Goal: Task Accomplishment & Management: Manage account settings

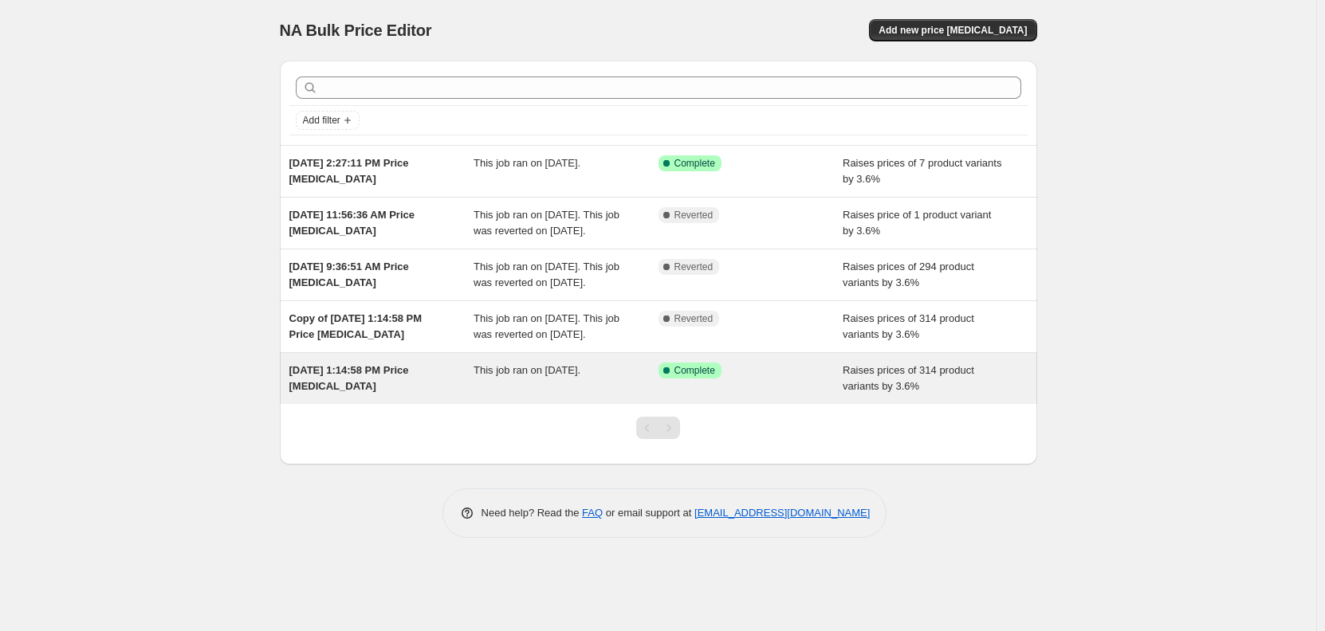
click at [815, 379] on div "Success Complete Complete" at bounding box center [738, 371] width 161 height 16
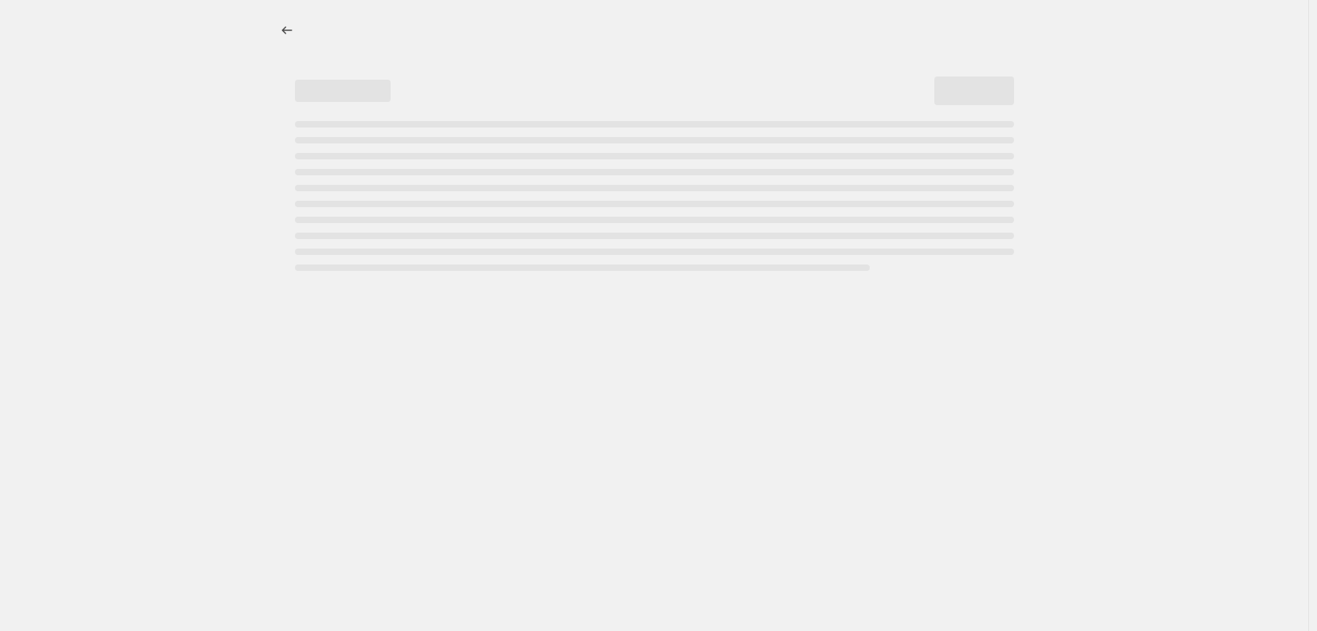
select select "percentage"
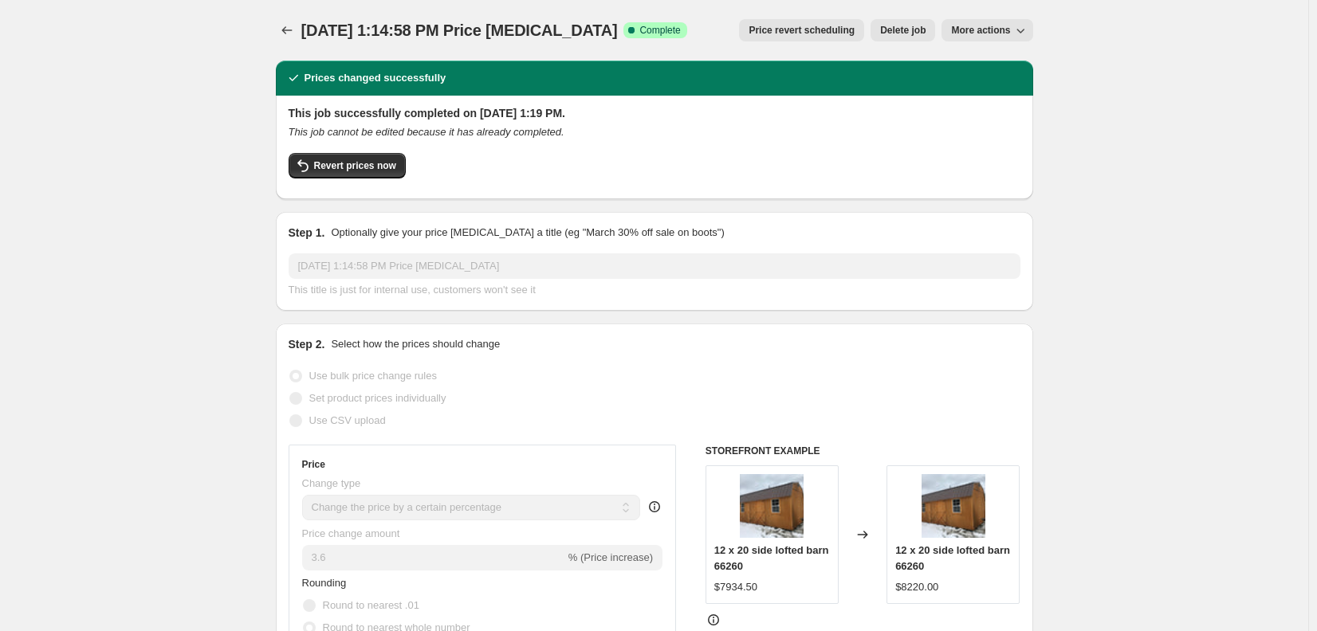
drag, startPoint x: 990, startPoint y: 25, endPoint x: 1042, endPoint y: 37, distance: 53.2
click at [901, 31] on span "Delete job" at bounding box center [902, 30] width 45 height 13
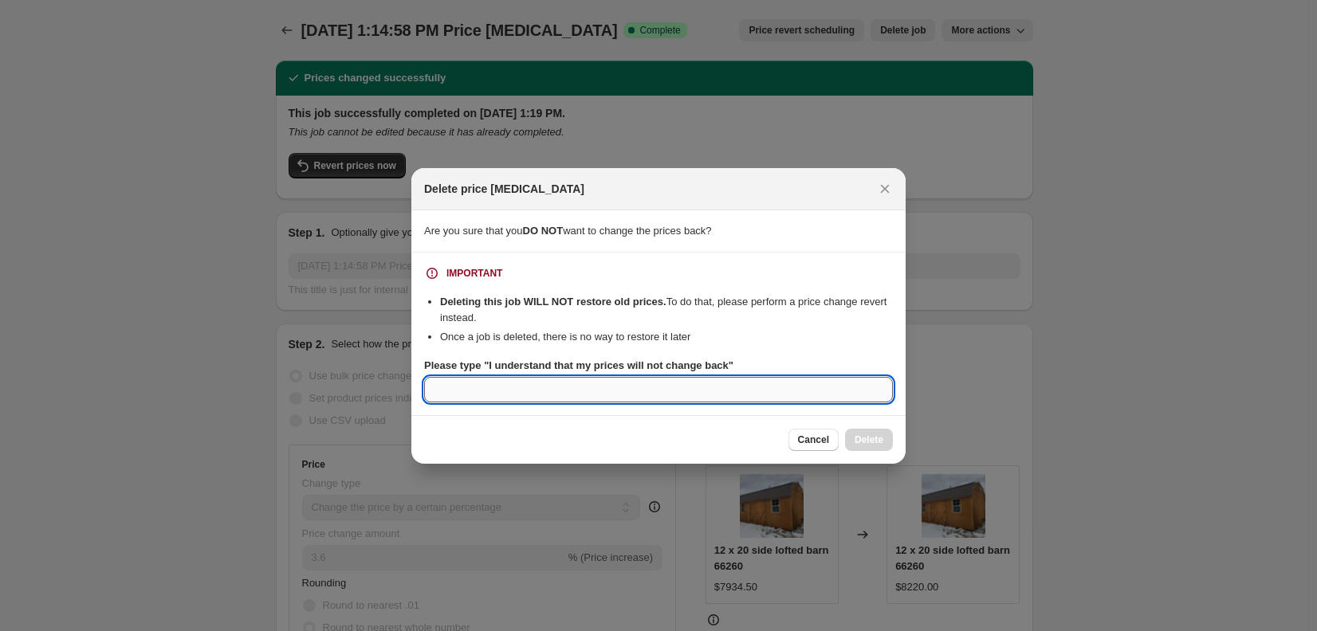
click at [552, 398] on input "Please type "I understand that my prices will not change back"" at bounding box center [658, 390] width 469 height 26
type input "I understand that my prices will not change back"
click at [877, 440] on span "Delete" at bounding box center [868, 440] width 29 height 13
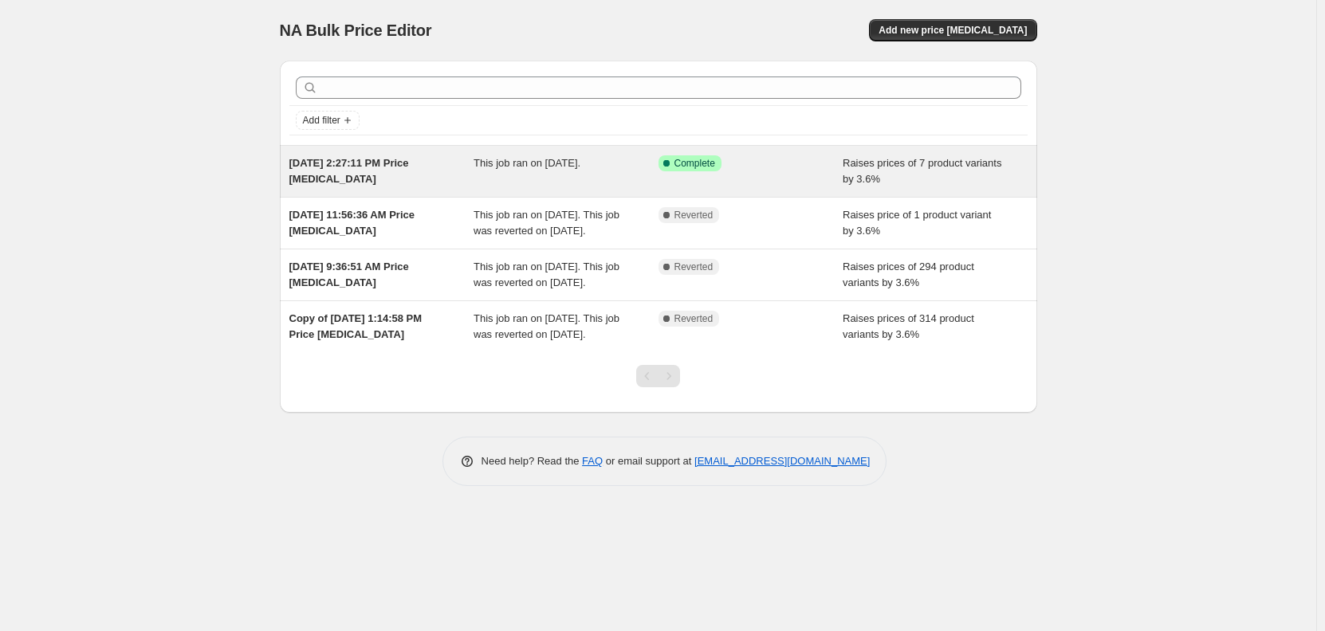
click at [525, 162] on span "This job ran on [DATE]." at bounding box center [526, 163] width 107 height 12
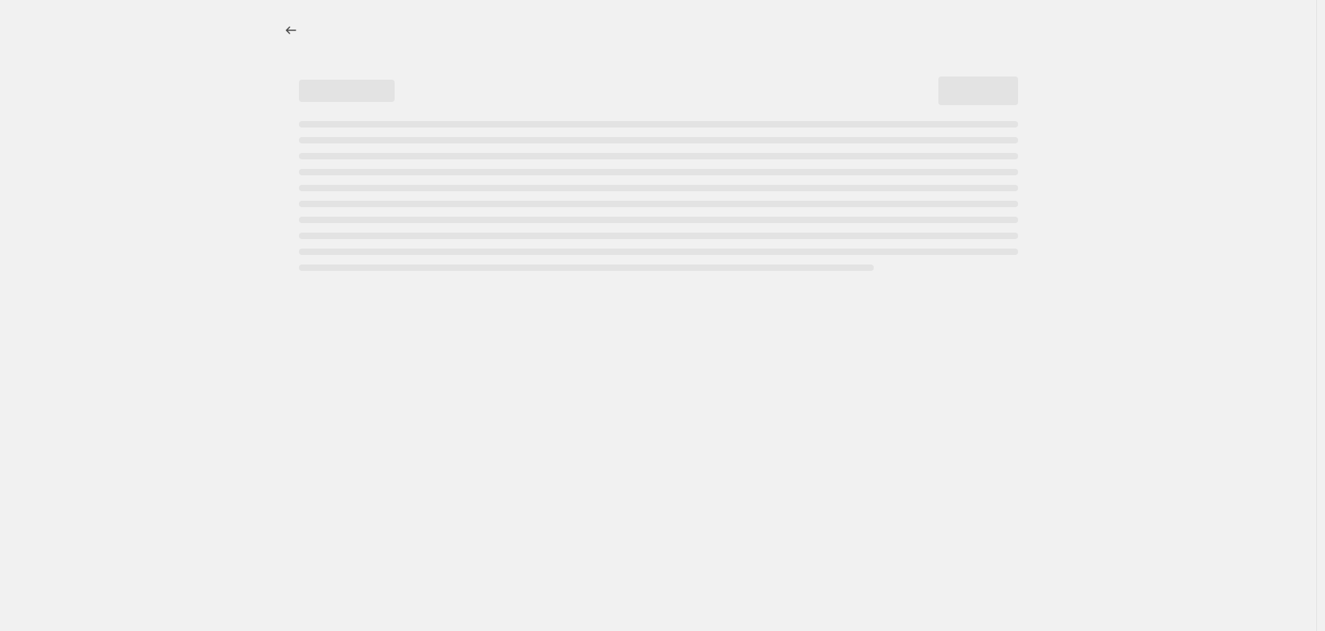
select select "percentage"
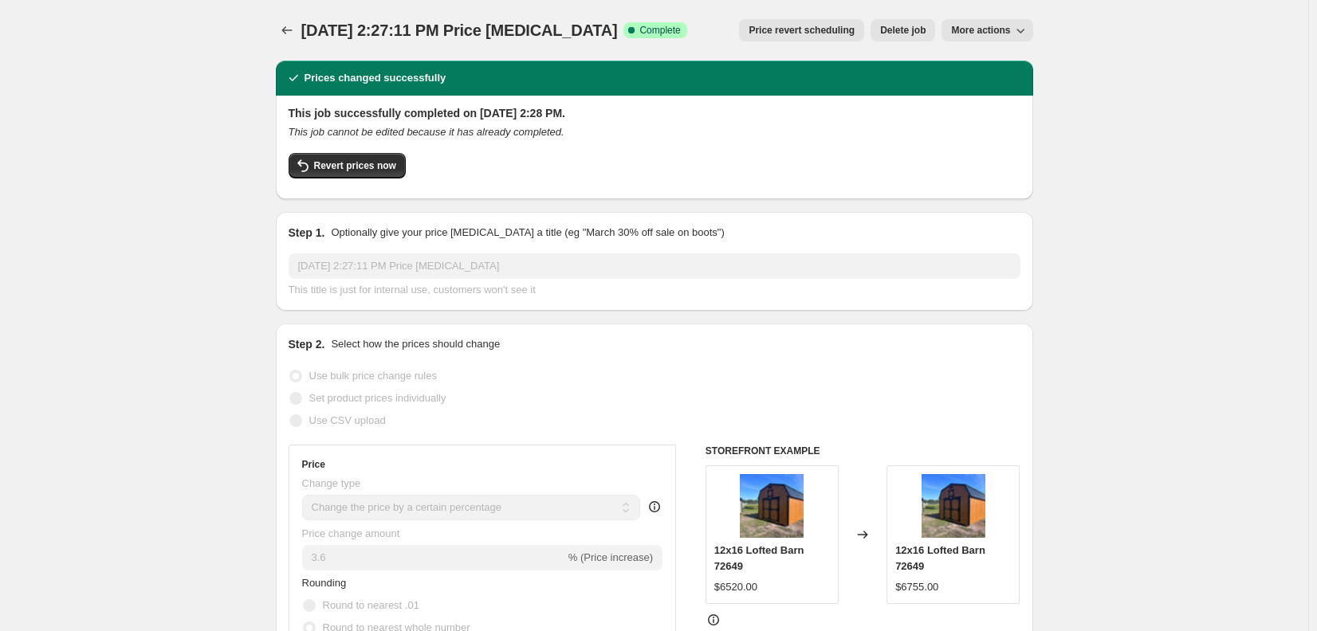
click at [917, 34] on span "Delete job" at bounding box center [902, 30] width 45 height 13
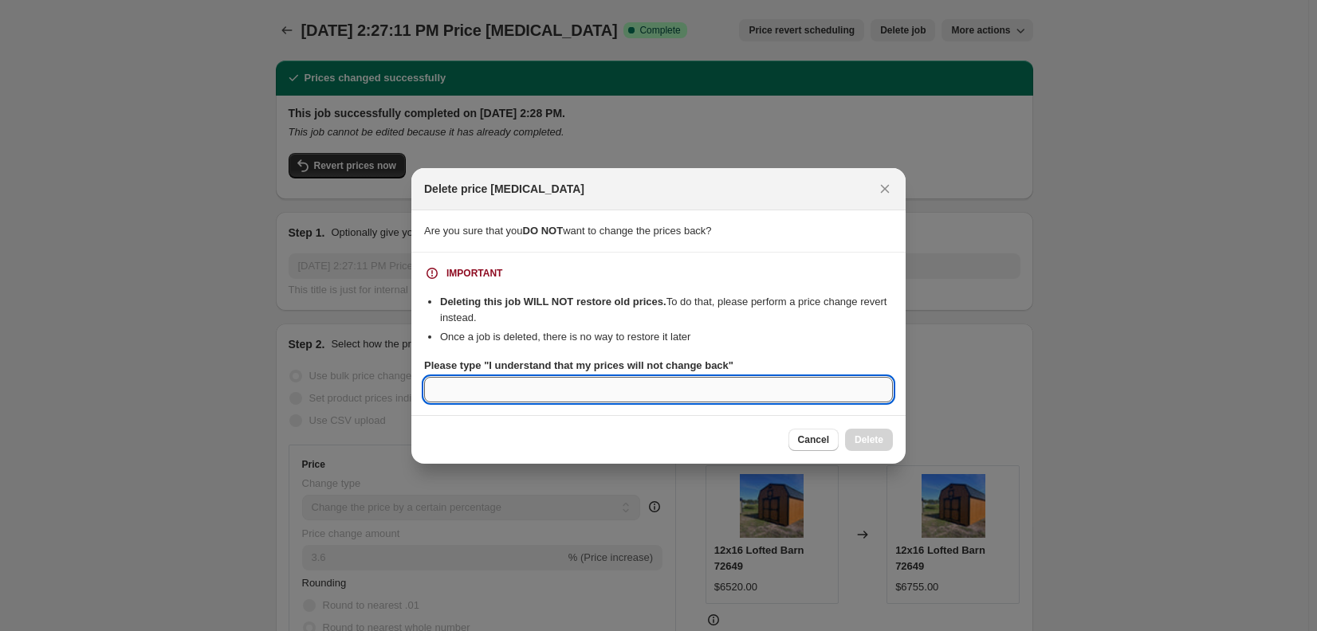
click at [593, 383] on input "Please type "I understand that my prices will not change back"" at bounding box center [658, 390] width 469 height 26
type input "I understand that my prices will not change back"
click at [873, 446] on button "Delete" at bounding box center [869, 440] width 48 height 22
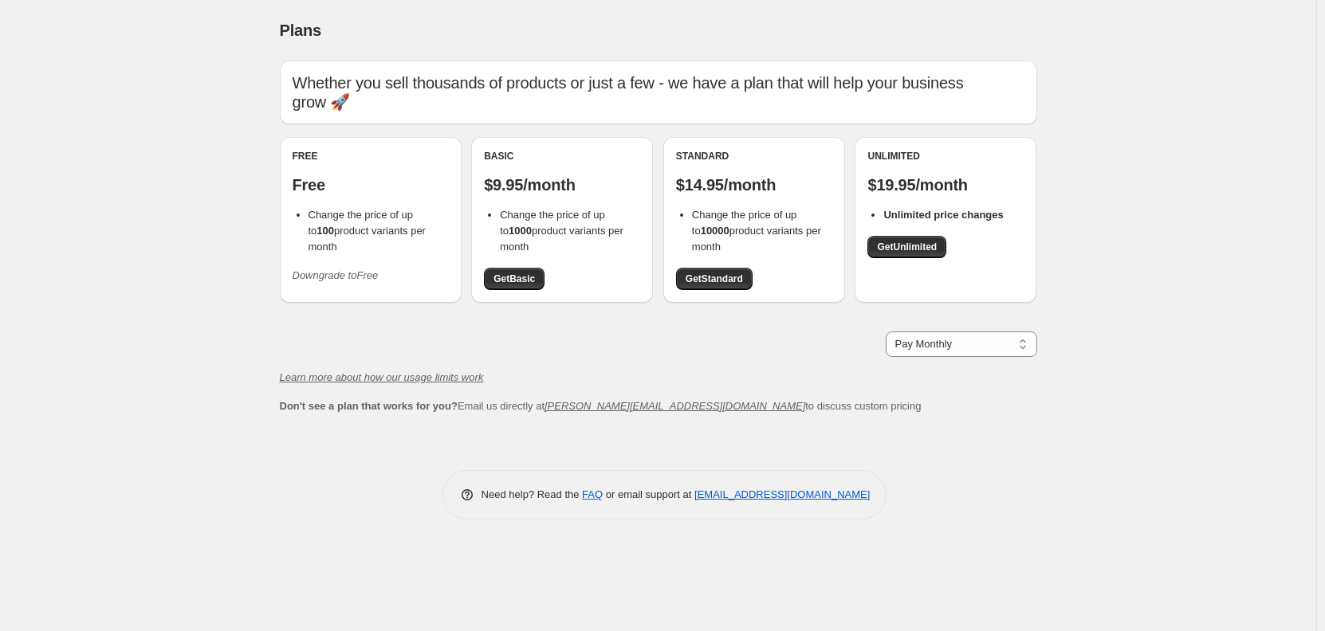
click at [355, 275] on icon "Downgrade to Free" at bounding box center [335, 275] width 86 height 12
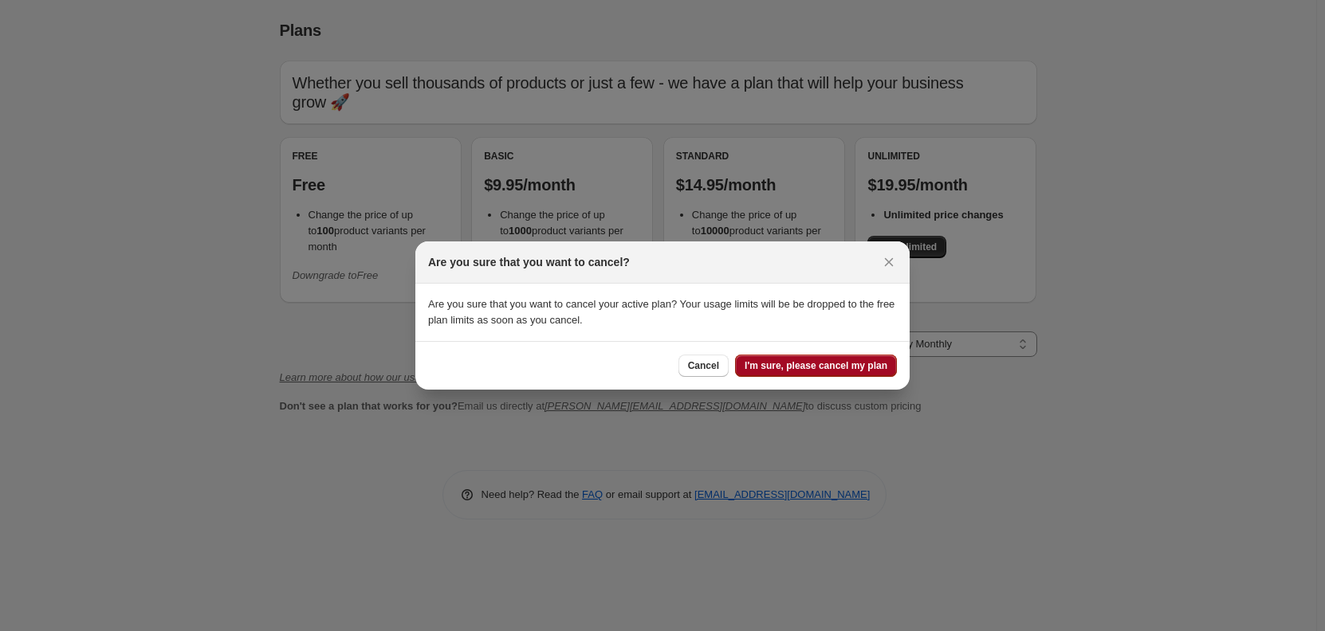
click at [806, 365] on span "I'm sure, please cancel my plan" at bounding box center [815, 365] width 143 height 13
